Goal: Find specific page/section: Find specific page/section

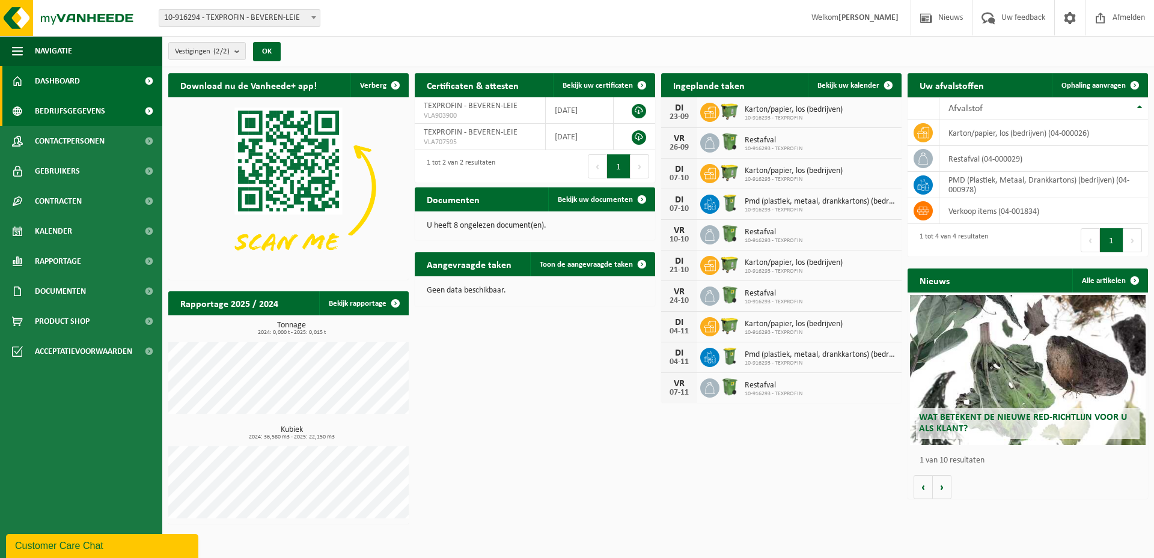
click at [148, 111] on span at bounding box center [148, 111] width 27 height 30
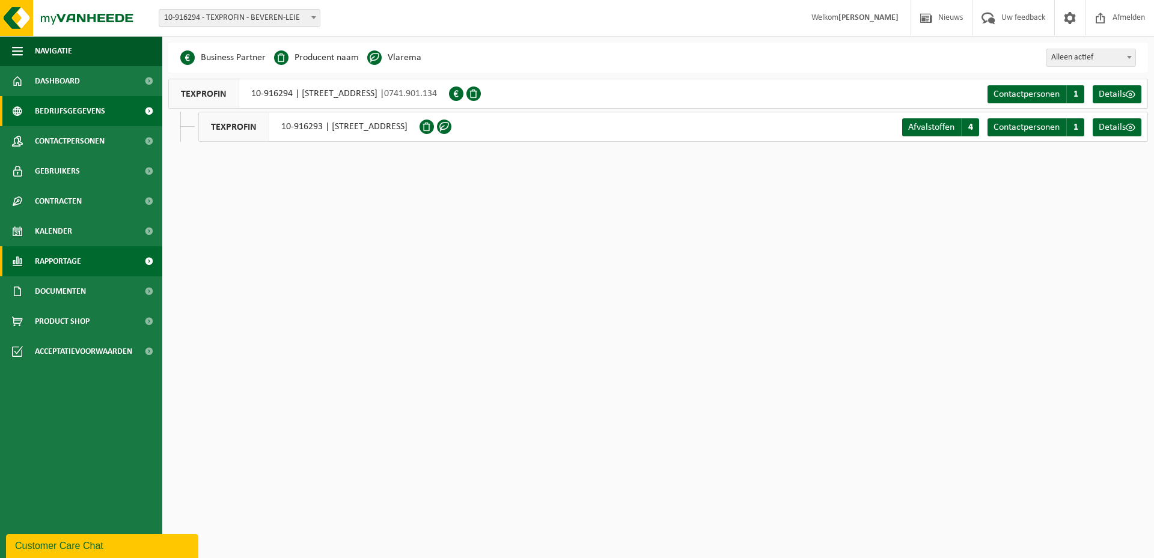
click at [151, 261] on span at bounding box center [148, 261] width 27 height 30
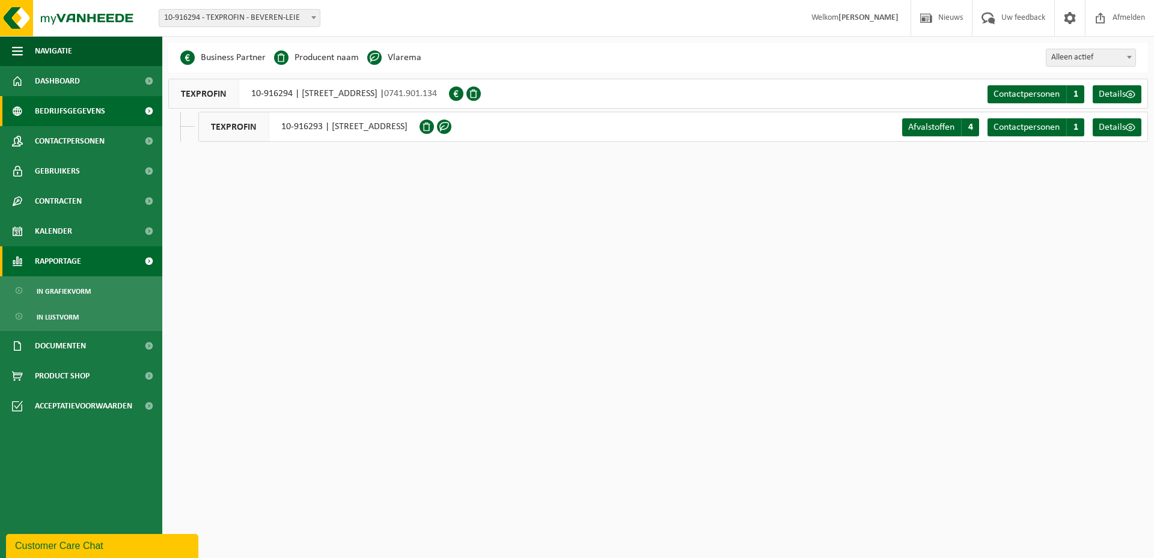
click at [151, 261] on span at bounding box center [148, 261] width 27 height 30
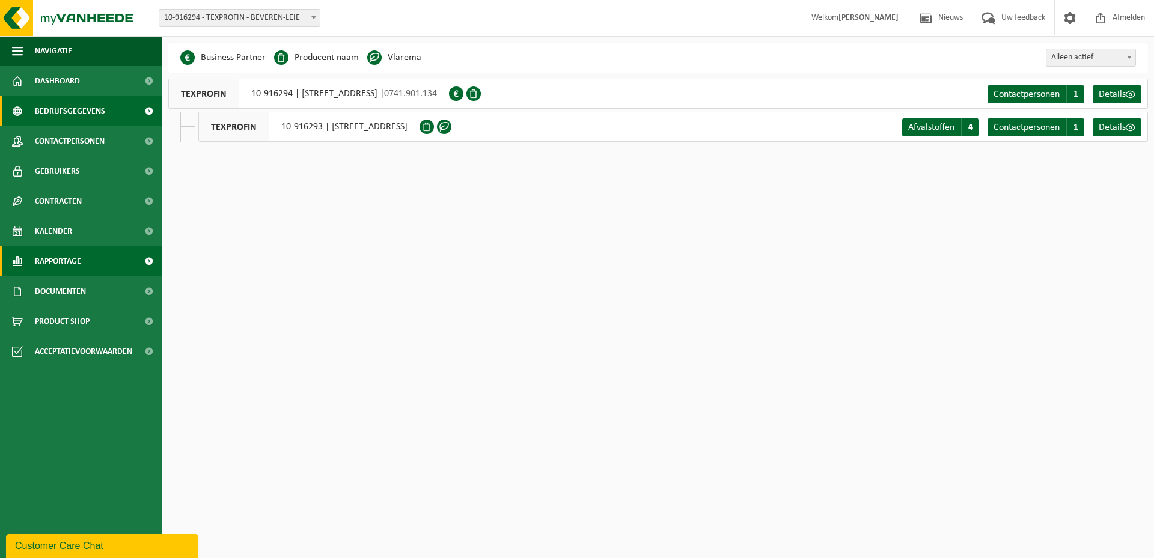
click at [151, 261] on span at bounding box center [148, 261] width 27 height 30
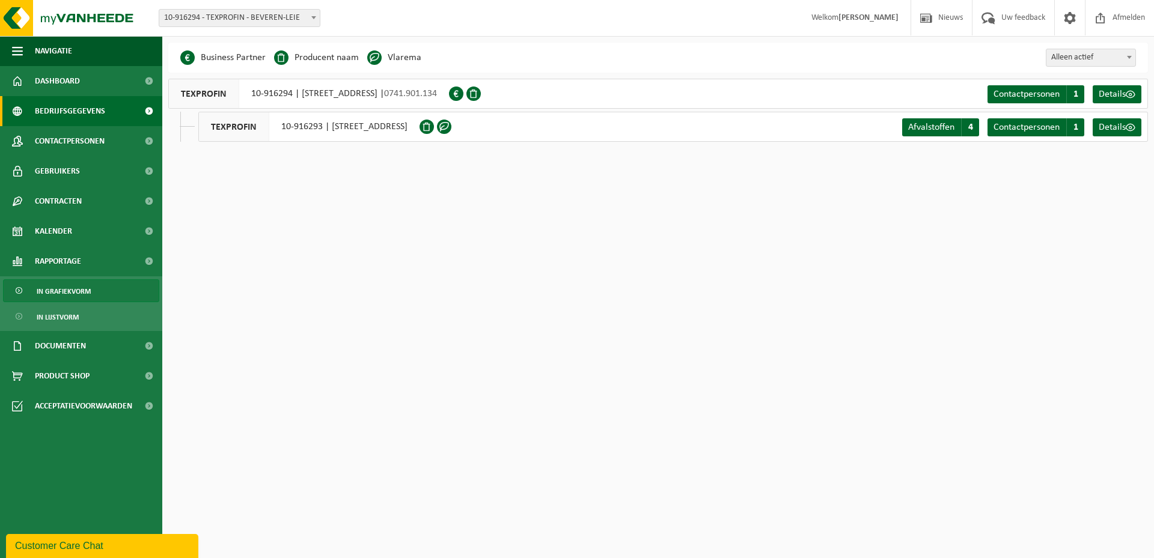
click at [70, 293] on span "In grafiekvorm" at bounding box center [64, 291] width 54 height 23
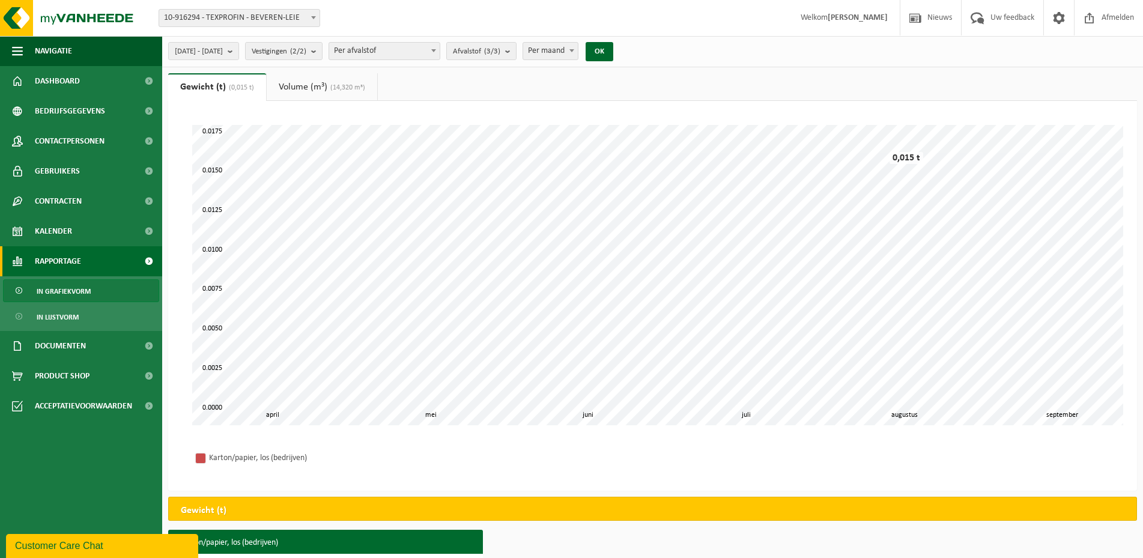
click at [151, 258] on span at bounding box center [148, 261] width 27 height 30
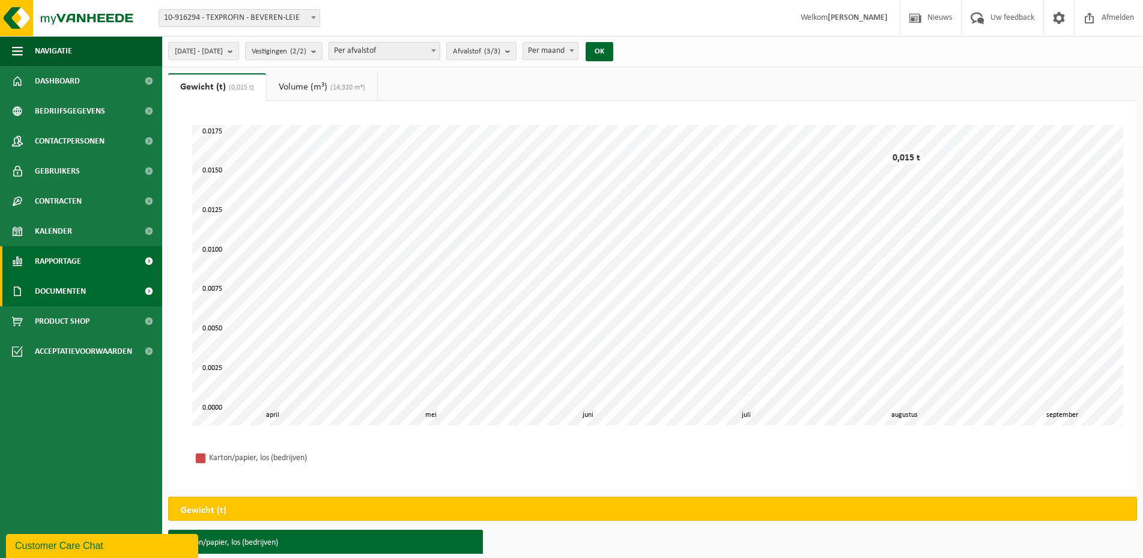
click at [150, 285] on span at bounding box center [148, 291] width 27 height 30
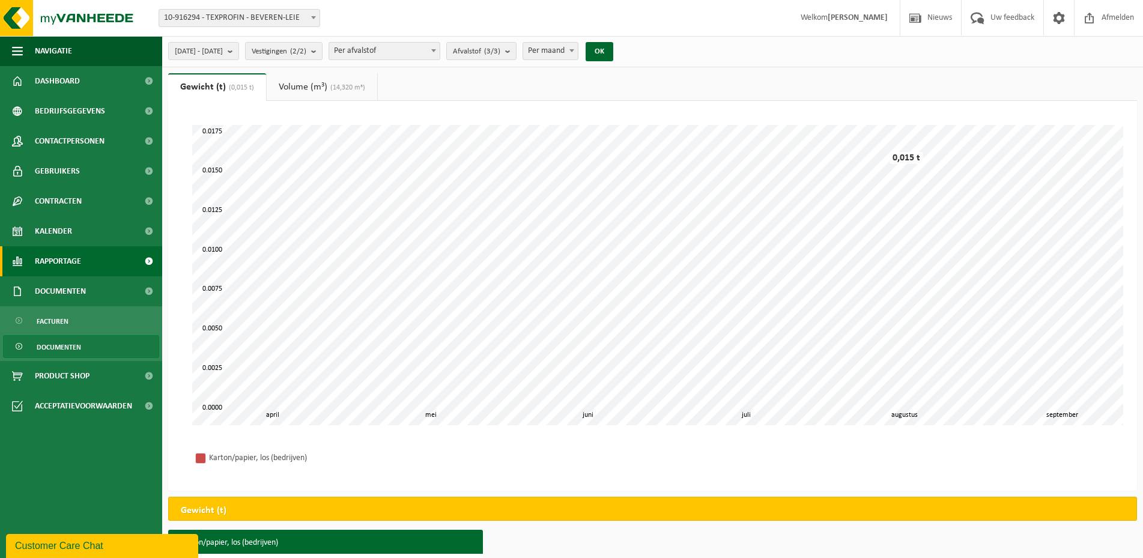
click at [83, 347] on link "Documenten" at bounding box center [81, 346] width 156 height 23
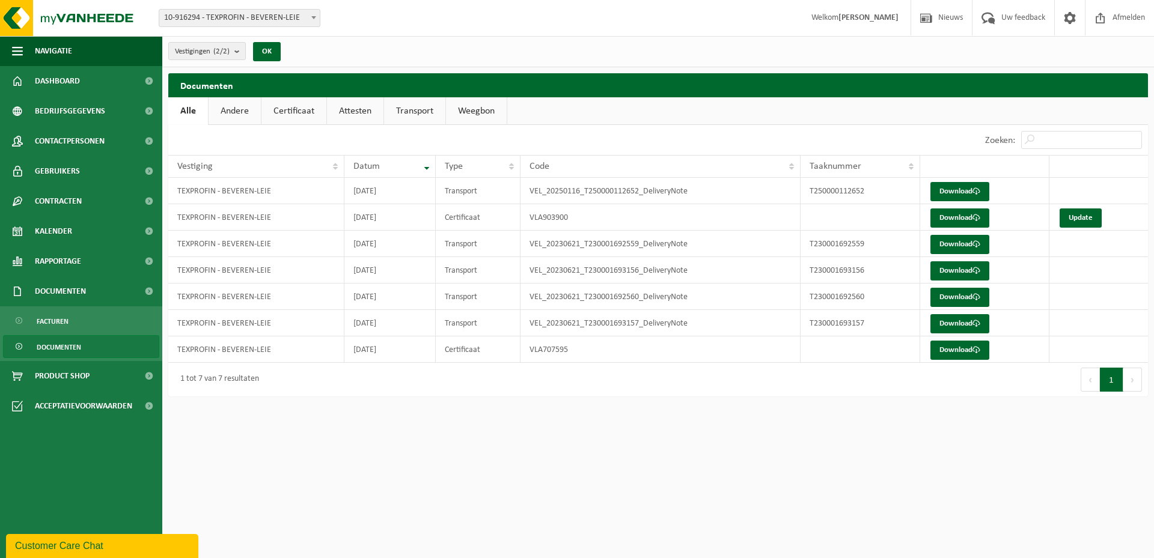
click at [83, 345] on link "Documenten" at bounding box center [81, 346] width 156 height 23
click at [142, 410] on span at bounding box center [148, 406] width 27 height 30
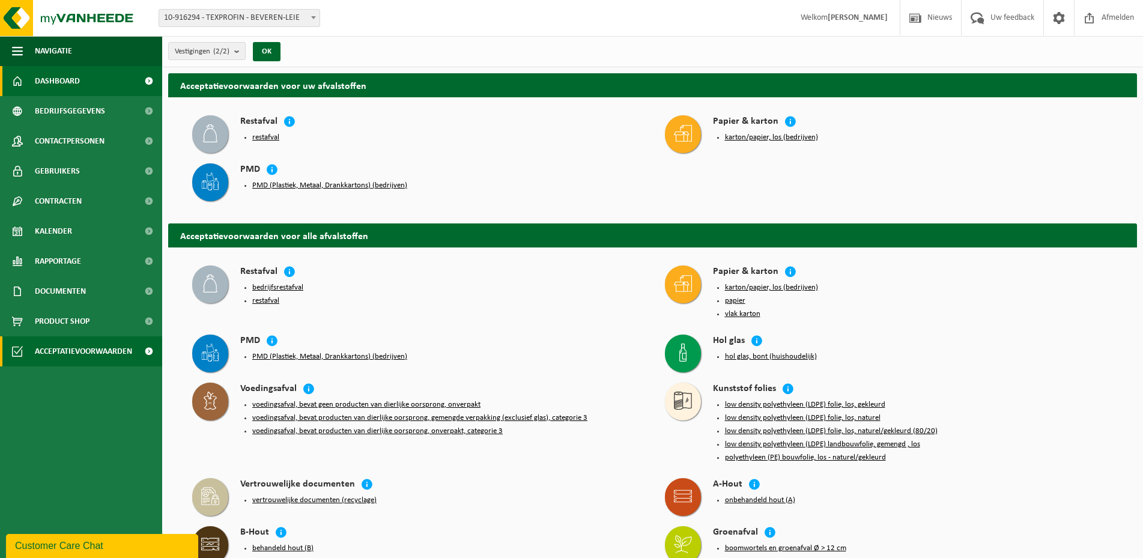
click at [81, 83] on link "Dashboard" at bounding box center [81, 81] width 162 height 30
